Goal: Manage account settings

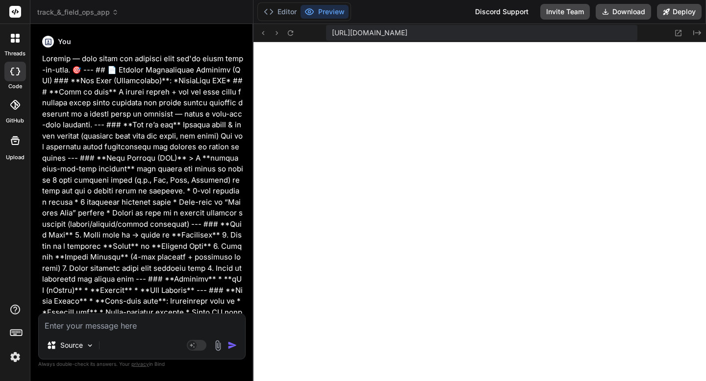
scroll to position [9311, 0]
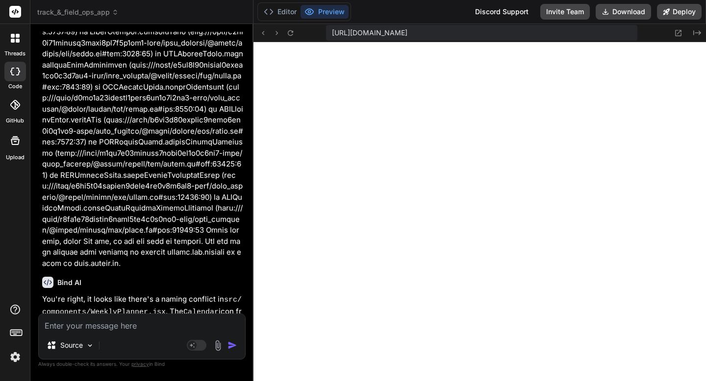
click at [14, 357] on img at bounding box center [15, 357] width 17 height 17
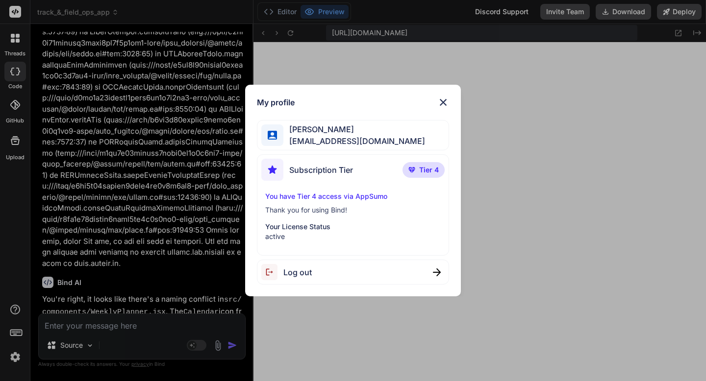
click at [440, 102] on img at bounding box center [443, 103] width 12 height 12
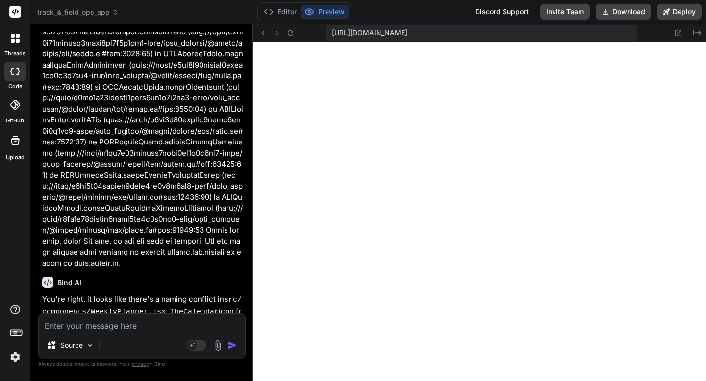
click at [12, 104] on icon at bounding box center [15, 105] width 10 height 10
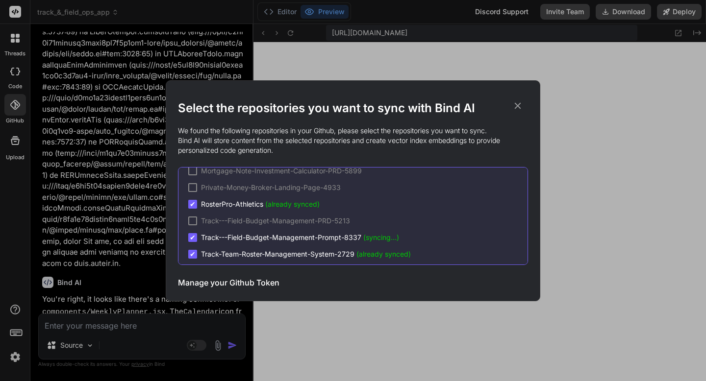
scroll to position [0, 0]
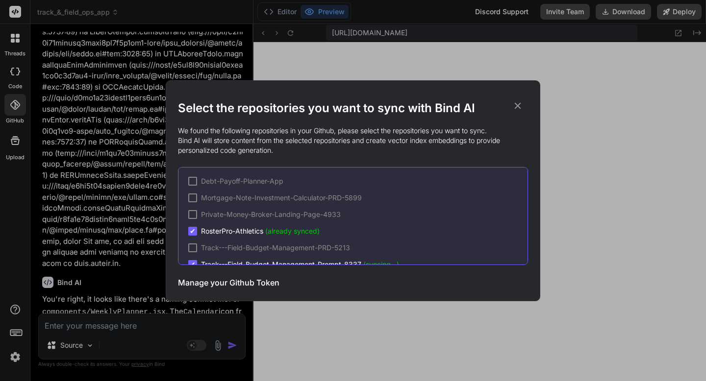
click at [240, 286] on h3 "Manage your Github Token" at bounding box center [228, 283] width 101 height 12
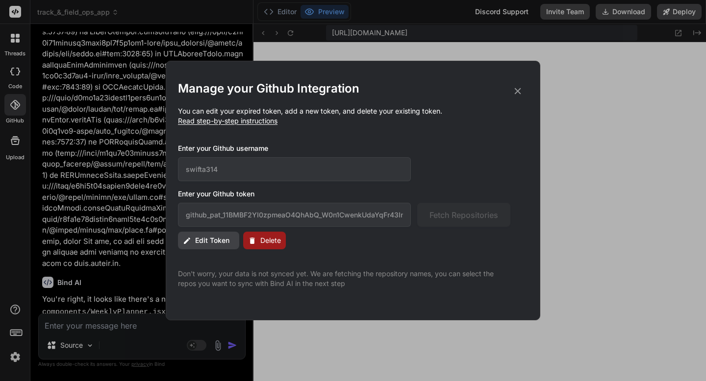
click at [517, 89] on icon at bounding box center [517, 91] width 11 height 11
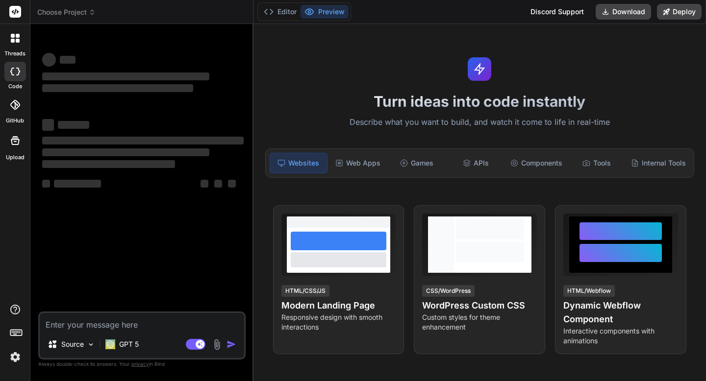
click at [17, 357] on img at bounding box center [15, 357] width 17 height 17
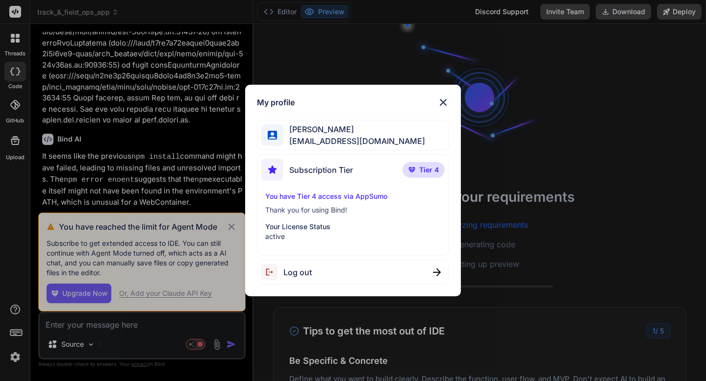
scroll to position [2741, 0]
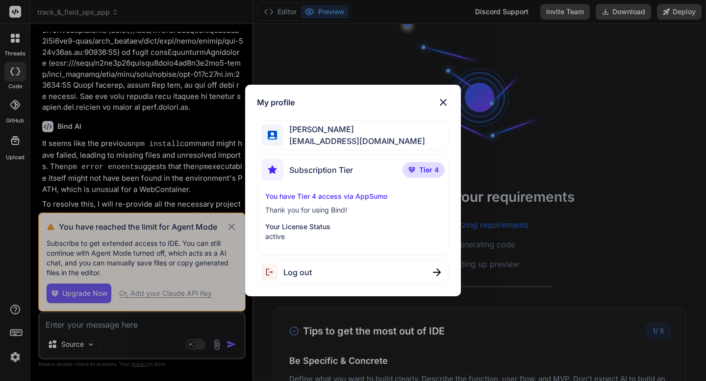
click at [77, 262] on div "My profile [PERSON_NAME] [EMAIL_ADDRESS][DOMAIN_NAME] Subscription Tier Tier 4 …" at bounding box center [353, 190] width 706 height 381
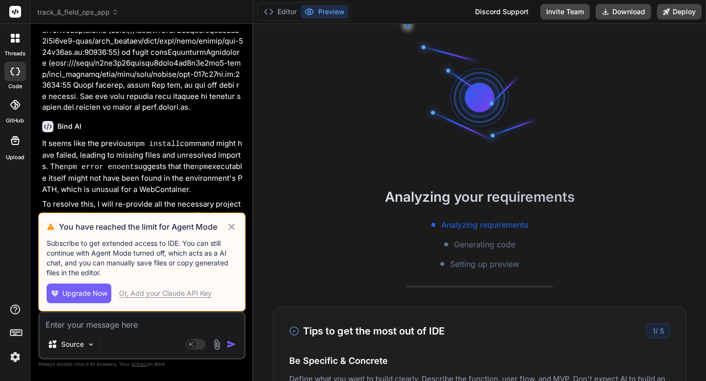
click at [231, 229] on icon at bounding box center [231, 227] width 11 height 12
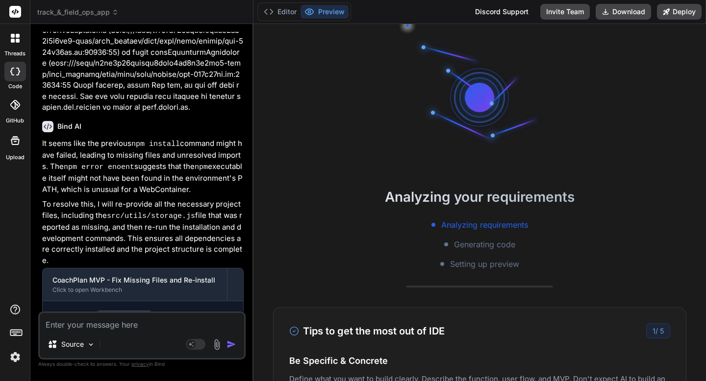
click at [16, 357] on img at bounding box center [15, 357] width 17 height 17
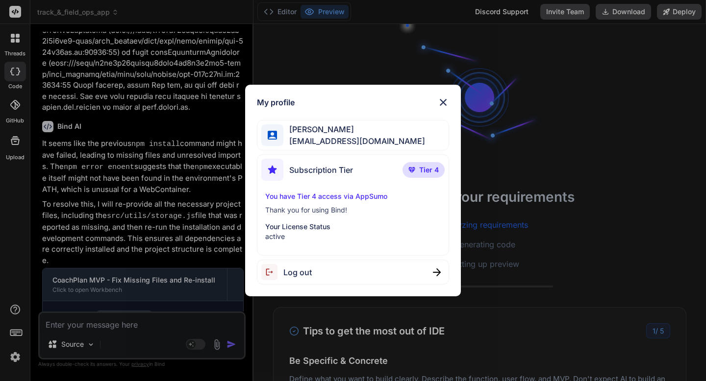
click at [306, 167] on span "Subscription Tier" at bounding box center [321, 170] width 64 height 12
click at [404, 164] on div "Subscription Tier Tier 4" at bounding box center [352, 172] width 183 height 26
click at [252, 32] on div "My profile [PERSON_NAME] [EMAIL_ADDRESS][DOMAIN_NAME] Subscription Tier Tier 4 …" at bounding box center [353, 190] width 706 height 381
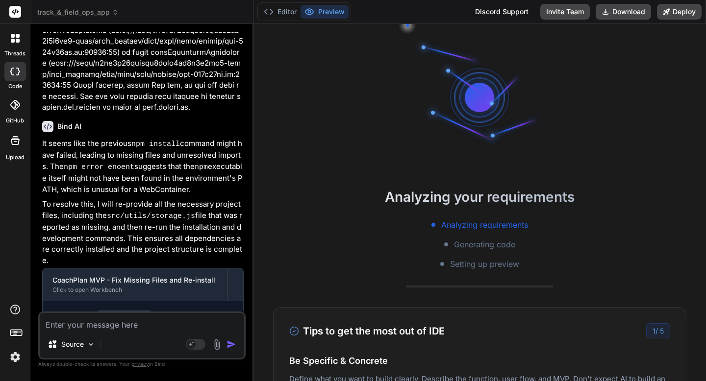
click at [20, 17] on rect at bounding box center [15, 12] width 12 height 12
click at [14, 9] on rect at bounding box center [15, 12] width 12 height 12
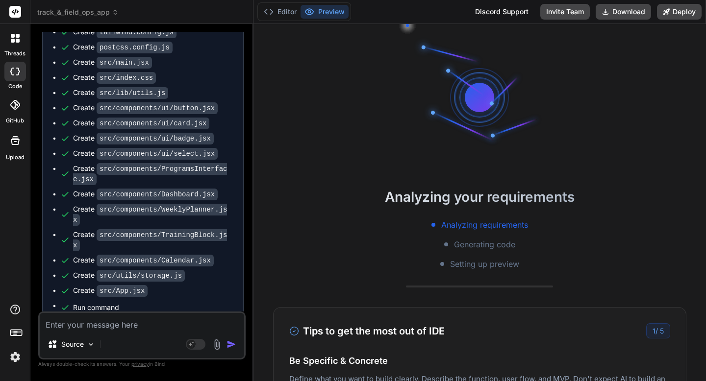
scroll to position [2765, 0]
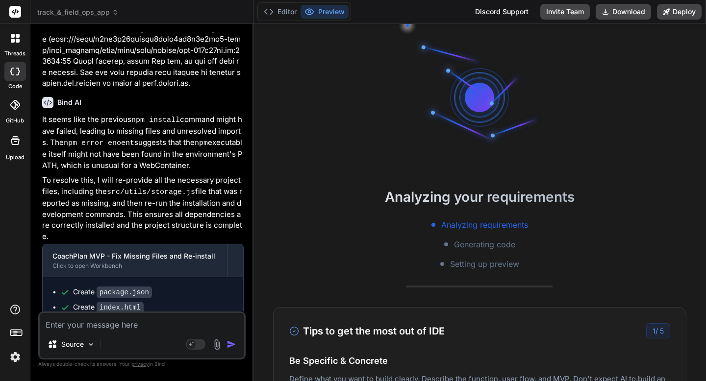
type textarea "x"
